Goal: Find specific page/section: Find specific page/section

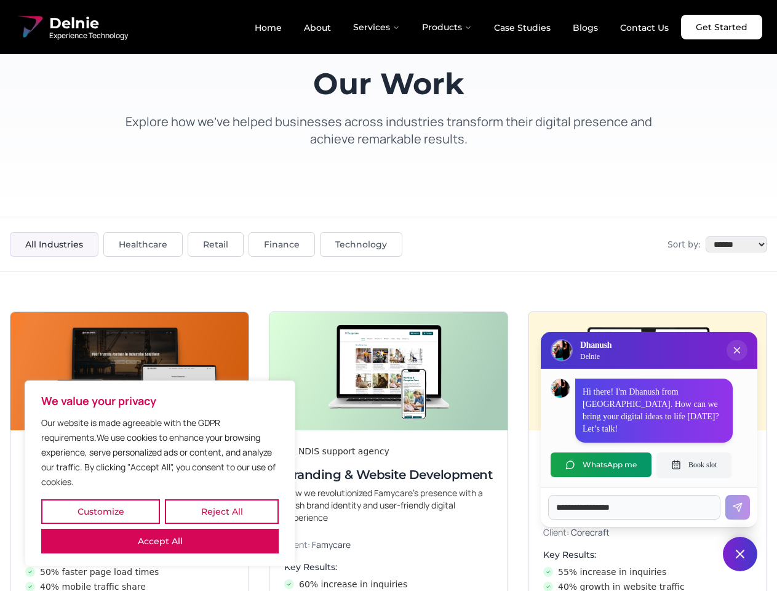
click at [100, 511] on button "Customize" at bounding box center [100, 511] width 119 height 25
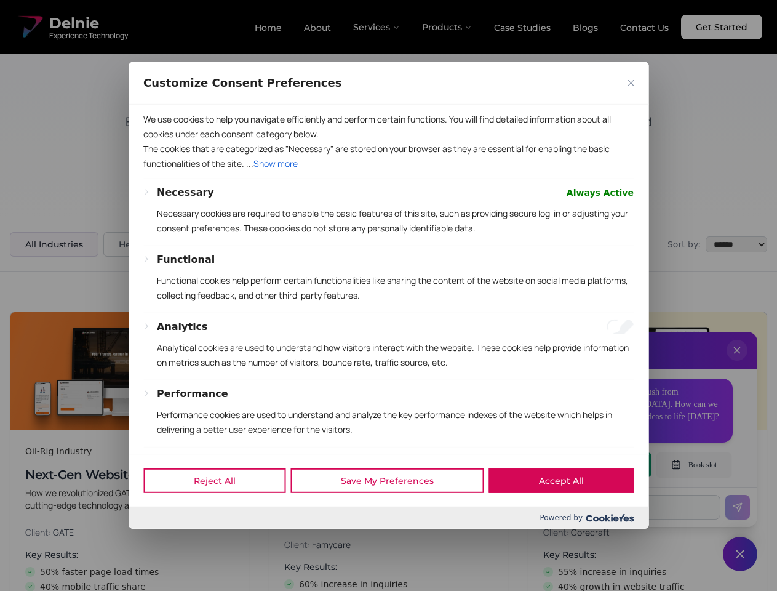
click at [222, 511] on div at bounding box center [388, 295] width 777 height 591
click at [160, 447] on div "Performance Performance cookies are used to understand and analyze the key perf…" at bounding box center [395, 417] width 477 height 60
click at [388, 295] on p "Functional cookies help perform certain functionalities like sharing the conten…" at bounding box center [395, 288] width 477 height 30
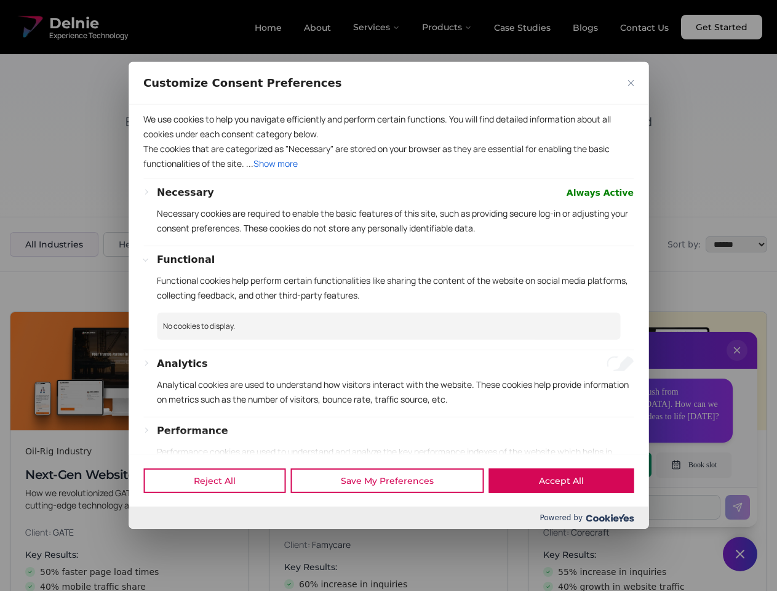
click at [737, 363] on div at bounding box center [388, 295] width 777 height 591
click at [601, 465] on div "Reject All Save My Preferences Accept All" at bounding box center [389, 480] width 520 height 52
click at [694, 465] on div at bounding box center [388, 295] width 777 height 591
click at [740, 554] on div at bounding box center [388, 295] width 777 height 591
click at [377, 27] on div at bounding box center [388, 295] width 777 height 591
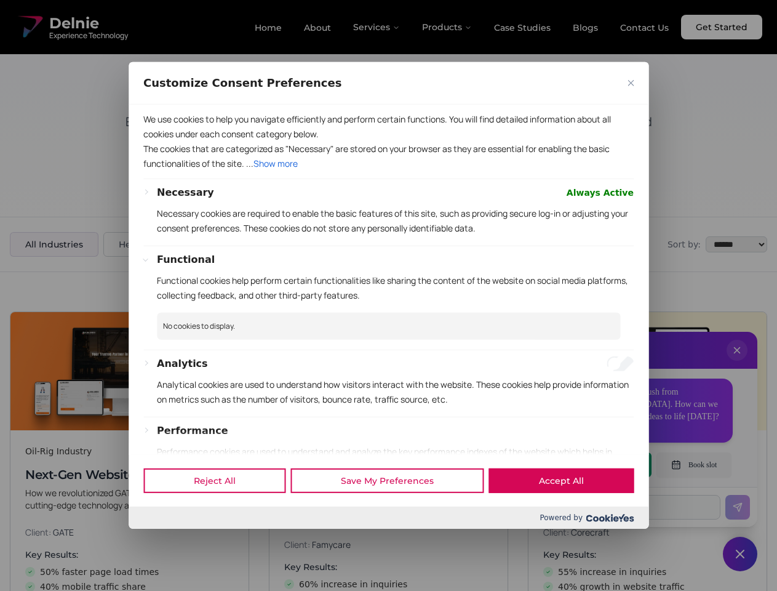
click at [447, 27] on div at bounding box center [388, 295] width 777 height 591
